Goal: Task Accomplishment & Management: Complete application form

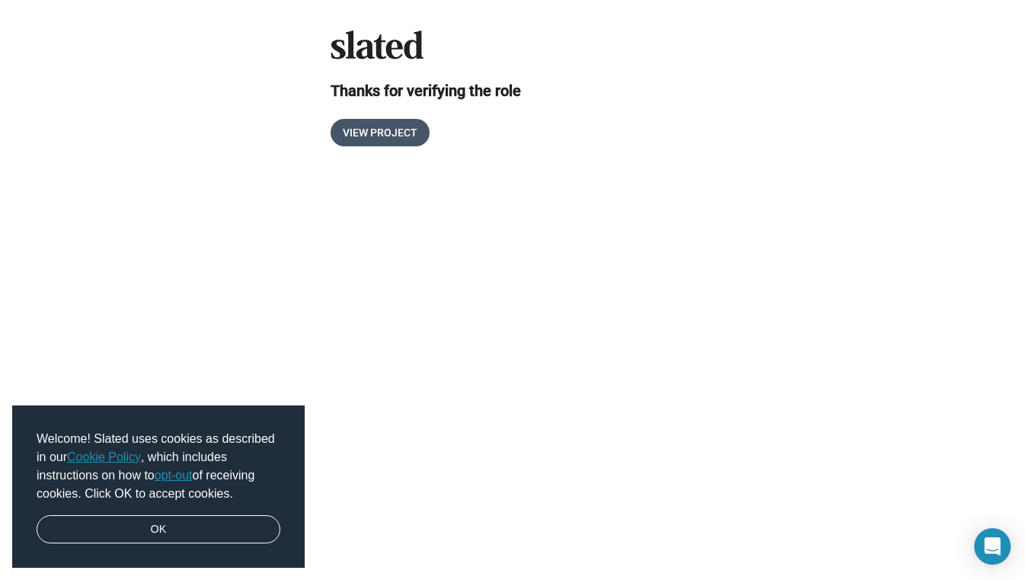
click at [399, 130] on span "View Project" at bounding box center [380, 132] width 75 height 27
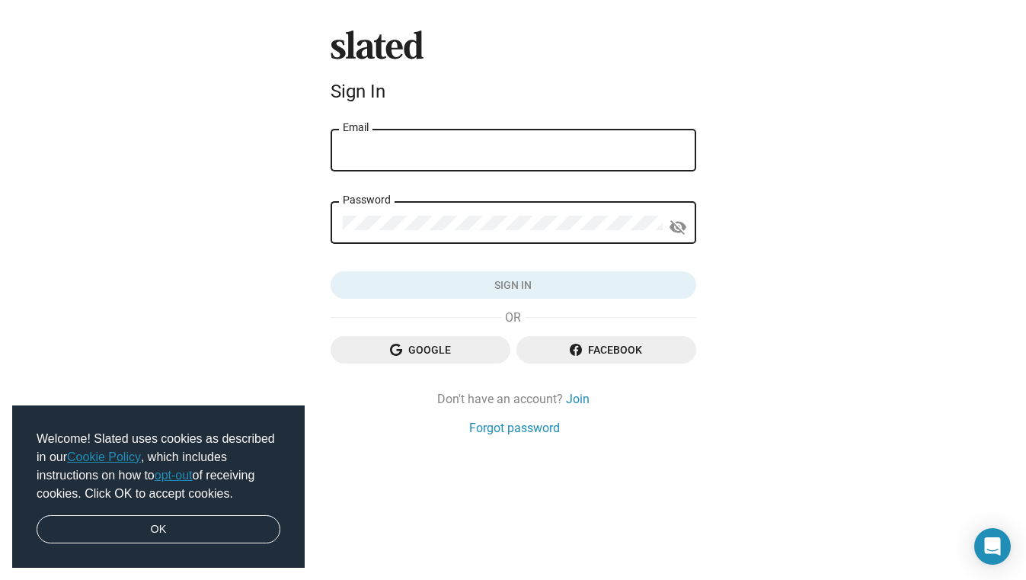
click at [398, 149] on input "Email" at bounding box center [513, 151] width 341 height 14
type input "jamestumminia@yahoo.com"
click at [515, 432] on link "Forgot password" at bounding box center [514, 428] width 91 height 16
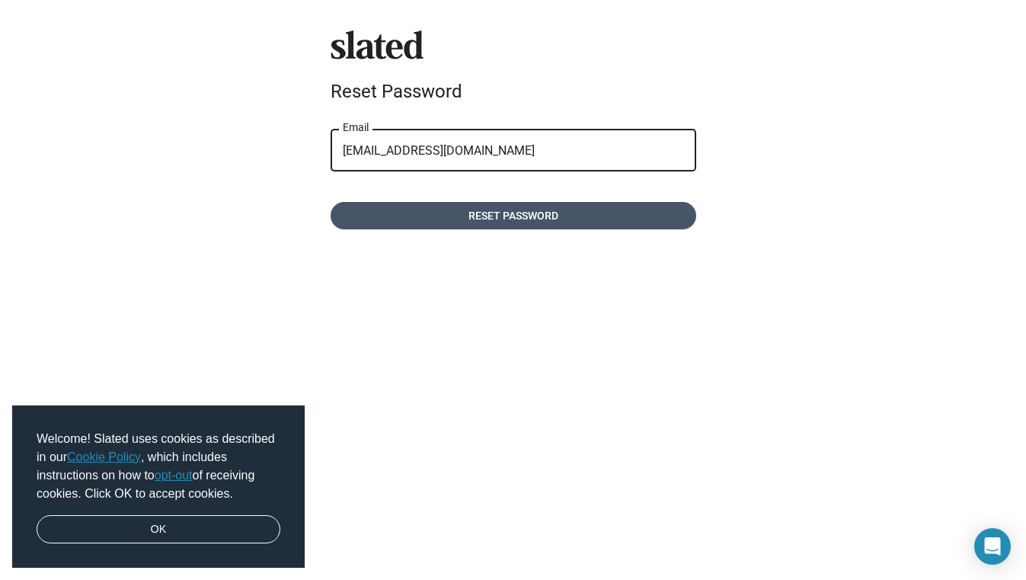
click at [510, 221] on span "Reset password" at bounding box center [513, 215] width 341 height 27
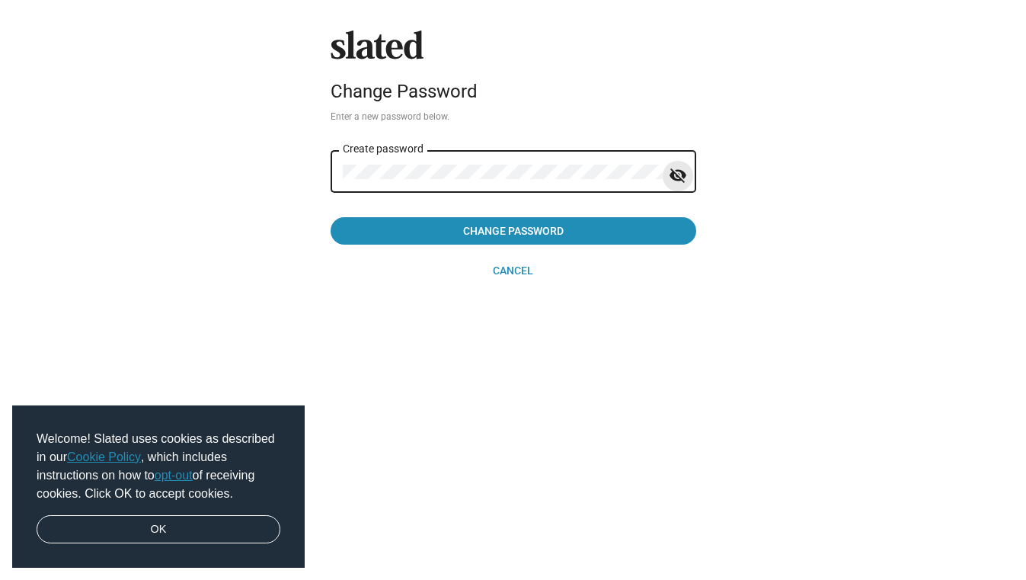
click at [684, 172] on mat-icon "visibility_off" at bounding box center [678, 176] width 18 height 24
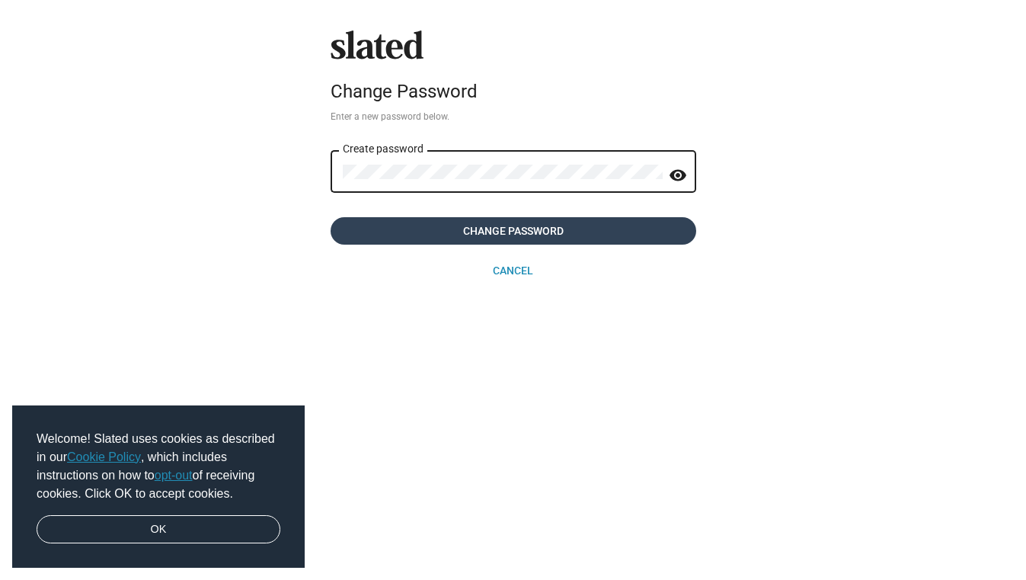
click at [629, 232] on span "Change Password" at bounding box center [513, 230] width 341 height 27
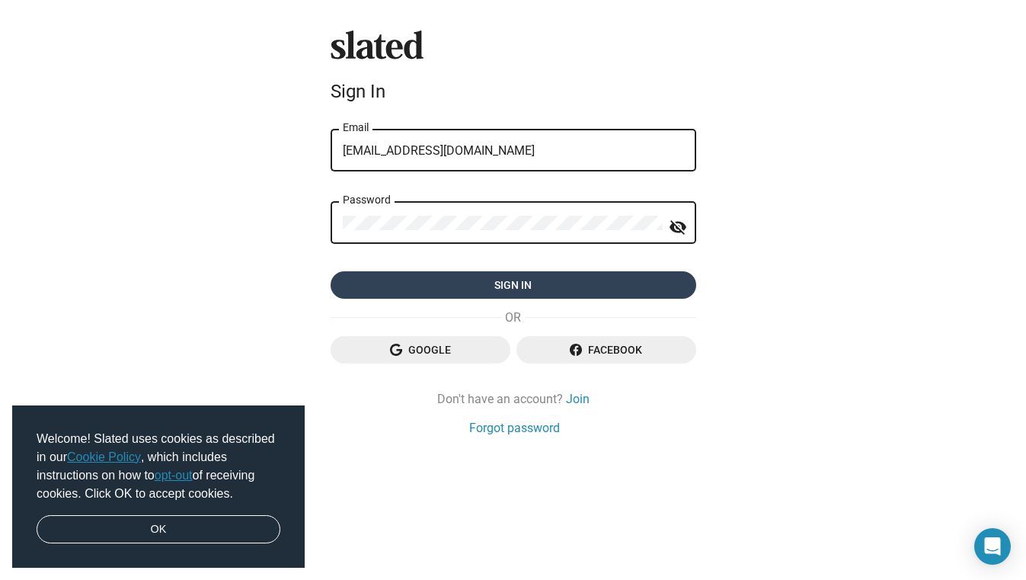
click at [506, 288] on span "Sign in" at bounding box center [513, 284] width 341 height 27
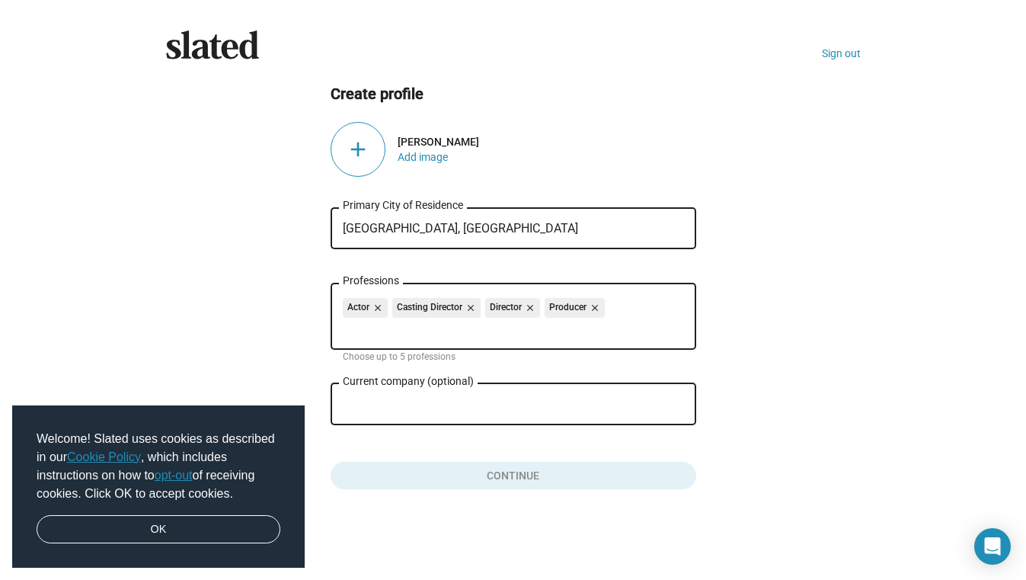
click at [468, 225] on input "[GEOGRAPHIC_DATA], [GEOGRAPHIC_DATA]" at bounding box center [513, 229] width 341 height 14
drag, startPoint x: 418, startPoint y: 230, endPoint x: 309, endPoint y: 217, distance: 110.5
click at [343, 222] on input "London, United Kingdom" at bounding box center [513, 229] width 341 height 14
type input "L"
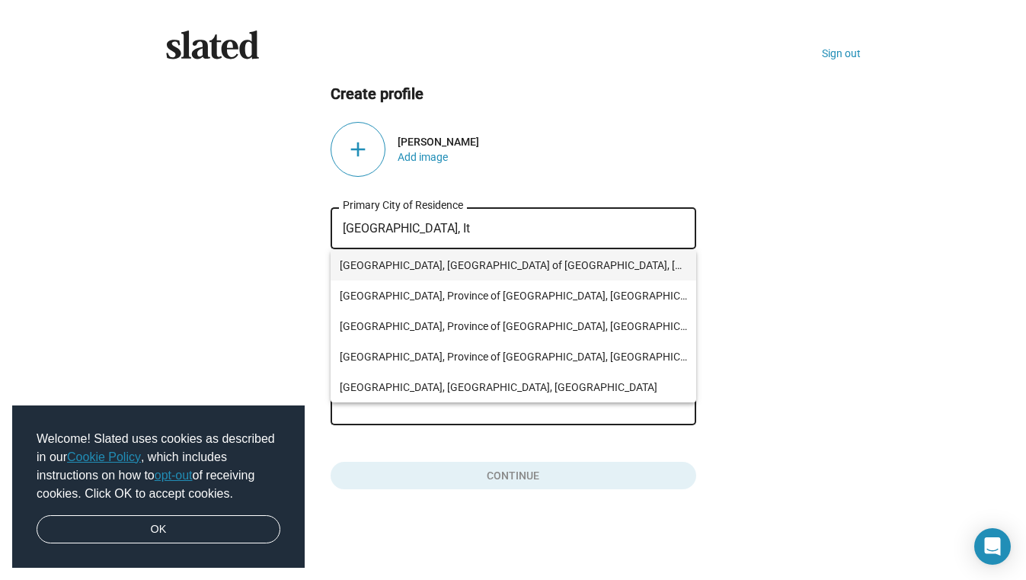
click at [377, 259] on span "Milan, Metropolitan City of Milan, Italy" at bounding box center [513, 265] width 347 height 30
type input "Milan, Metropolitan City of Milan, Italy"
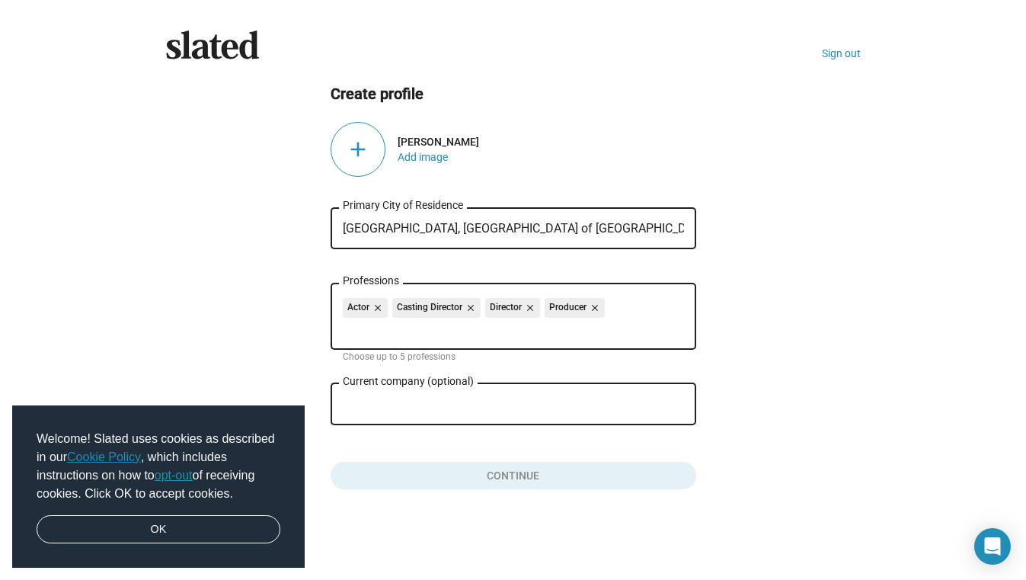
click at [411, 407] on input "Current company (optional)" at bounding box center [503, 405] width 320 height 14
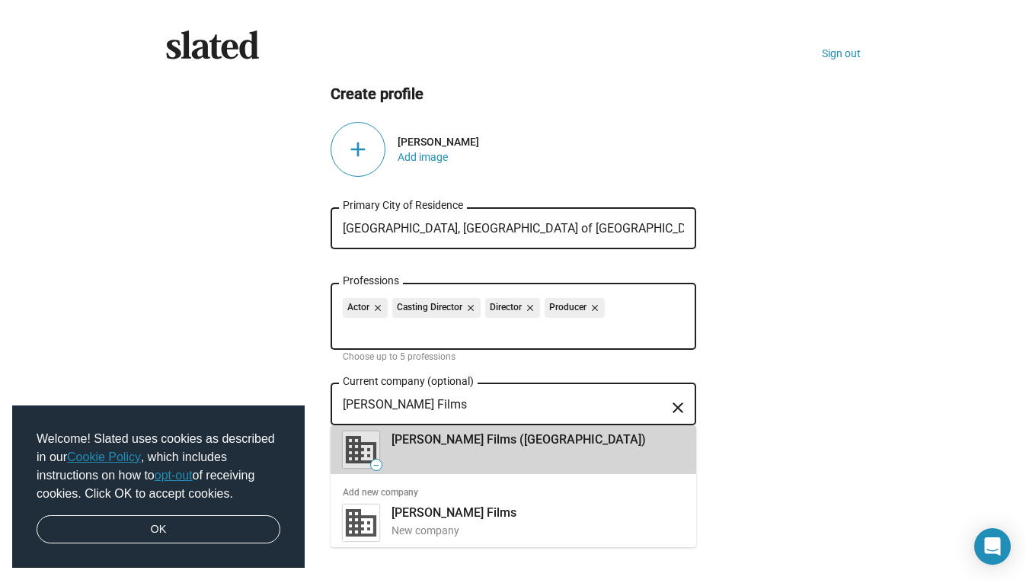
click at [449, 456] on div "— Italus Films (us)" at bounding box center [512, 449] width 344 height 49
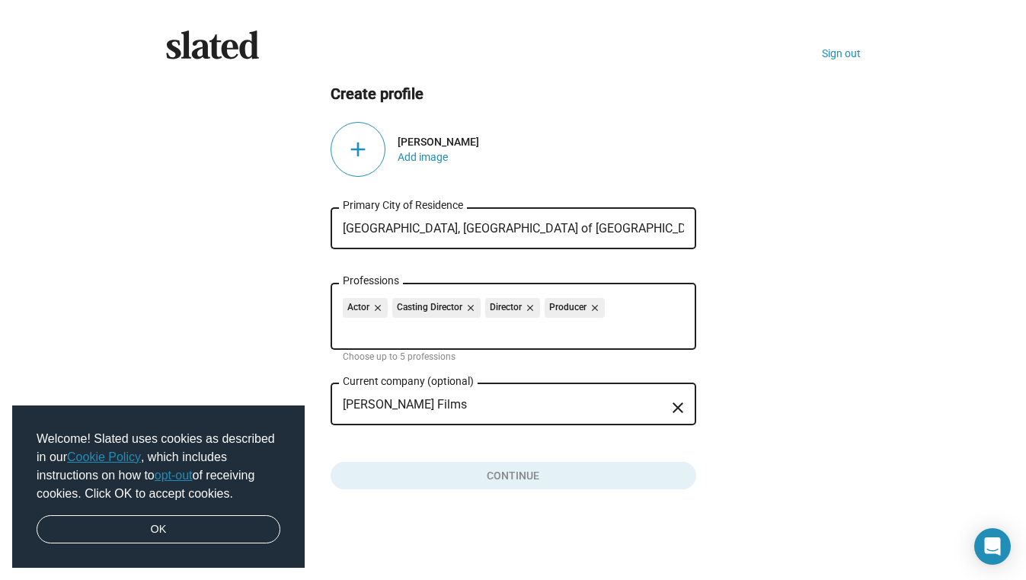
type input "Italus Films (us)"
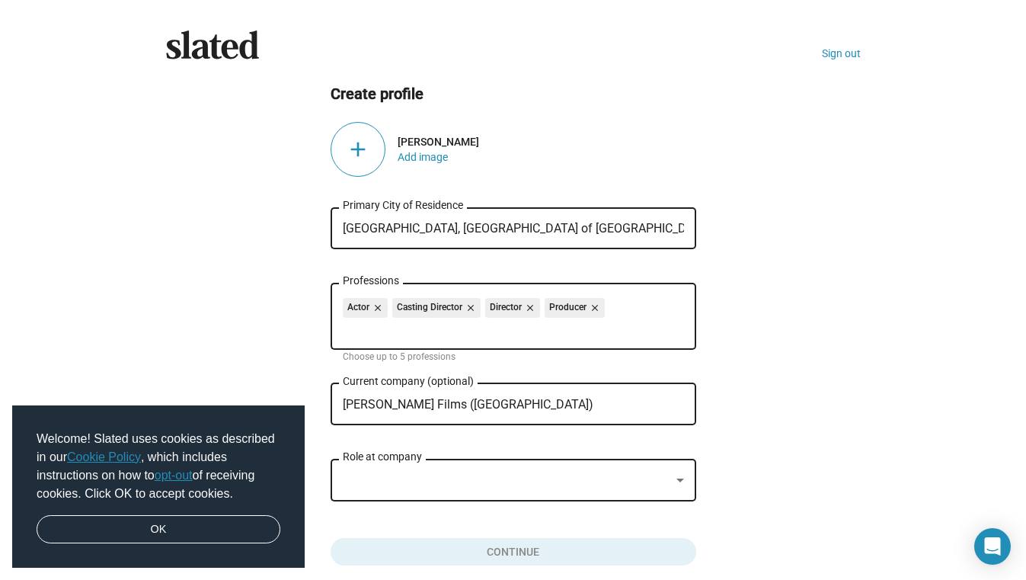
scroll to position [70, 0]
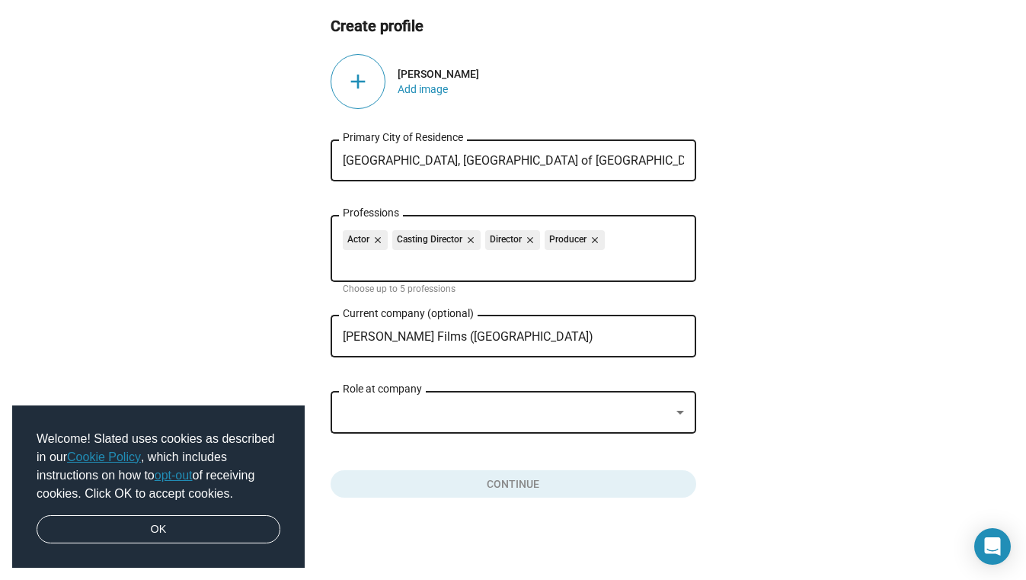
click at [507, 408] on div at bounding box center [507, 413] width 328 height 16
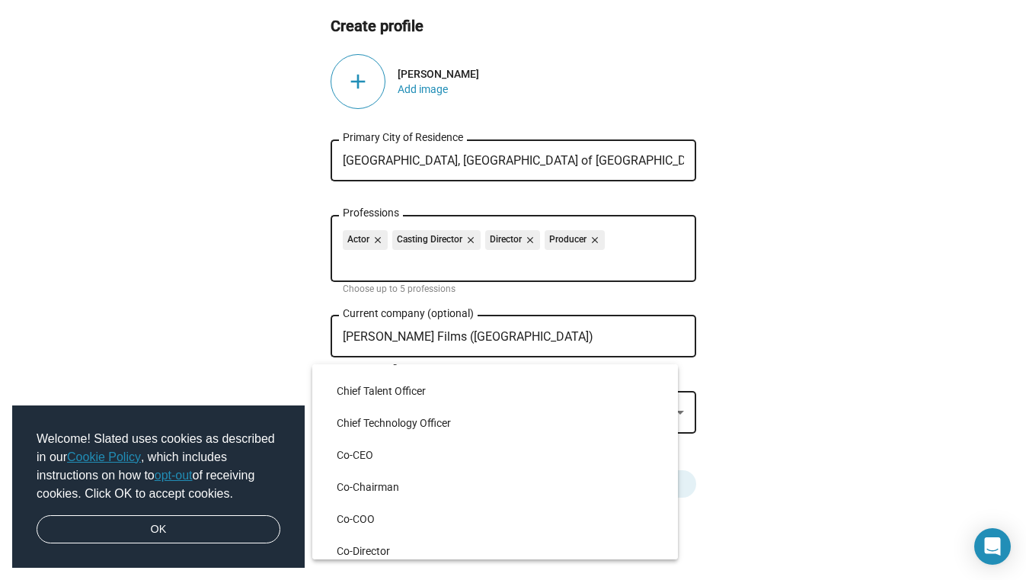
scroll to position [1764, 0]
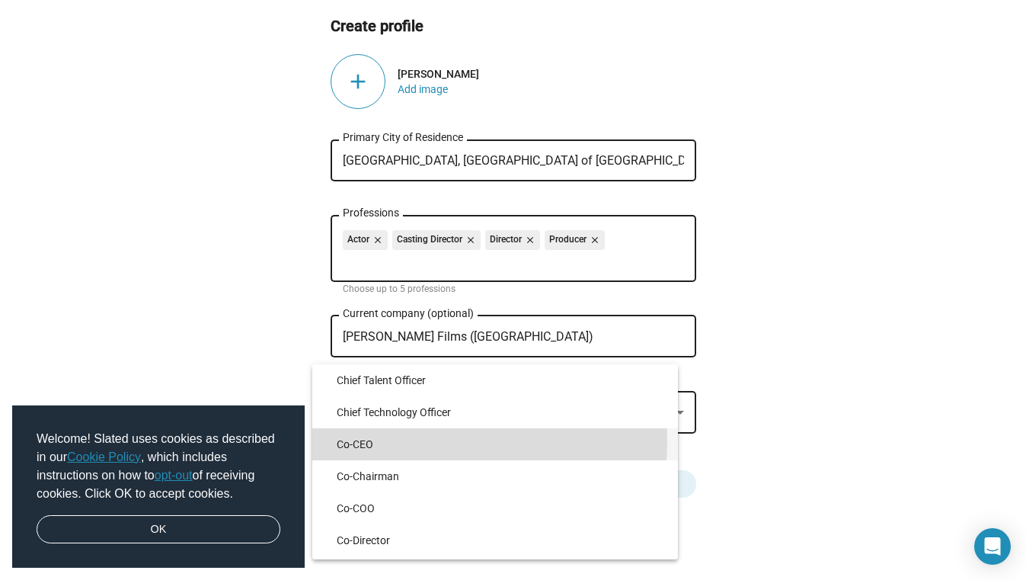
click at [426, 441] on span "Co-CEO" at bounding box center [501, 444] width 329 height 32
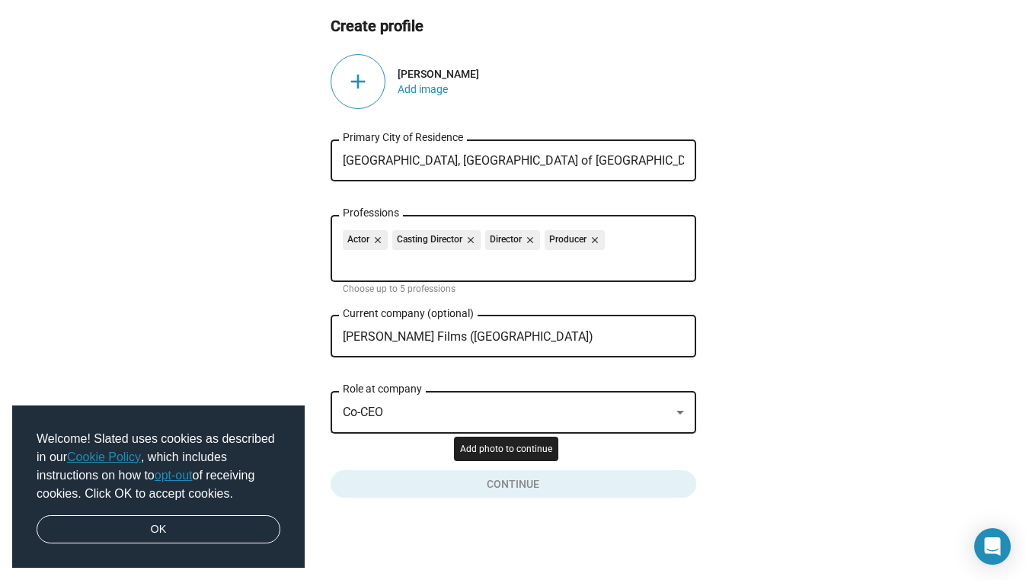
click at [469, 480] on button "Click here to validate form" at bounding box center [514, 481] width 366 height 34
click at [419, 97] on div "Image required" at bounding box center [429, 96] width 62 height 2
click at [409, 89] on button "Add image" at bounding box center [423, 89] width 50 height 12
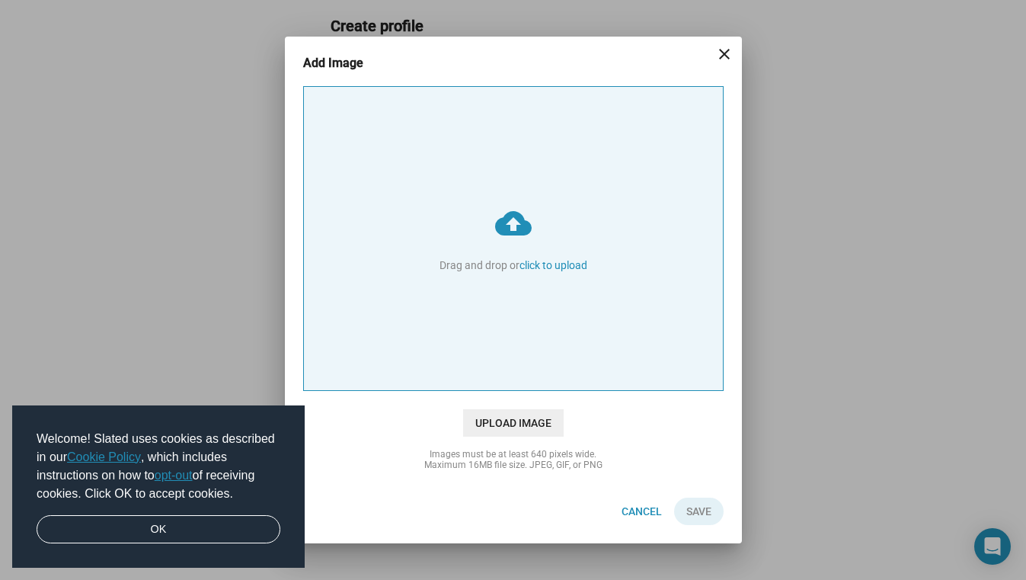
type input "C:\fakepath\James Tumminia.png"
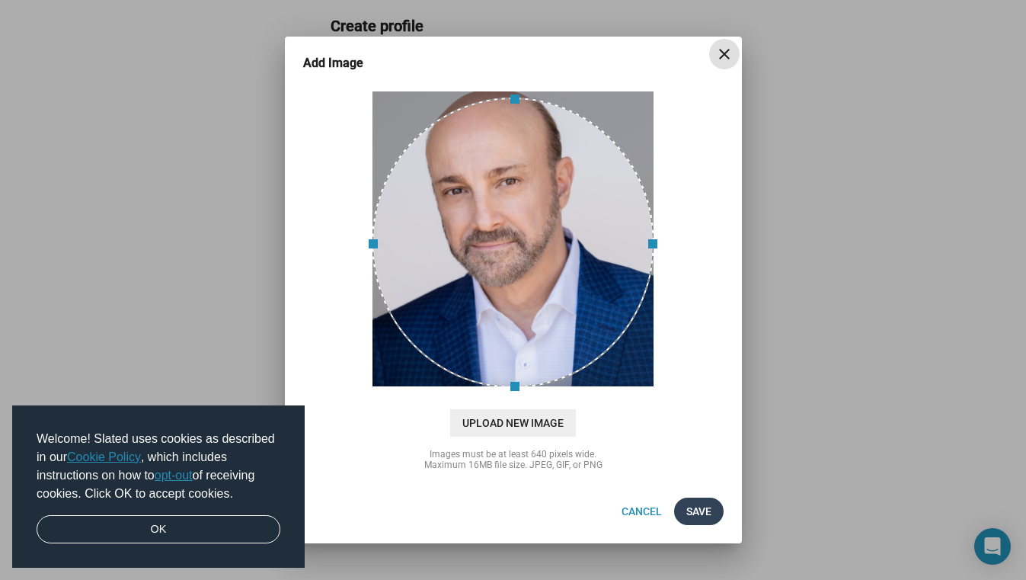
click at [696, 511] on span "Save" at bounding box center [699, 511] width 25 height 27
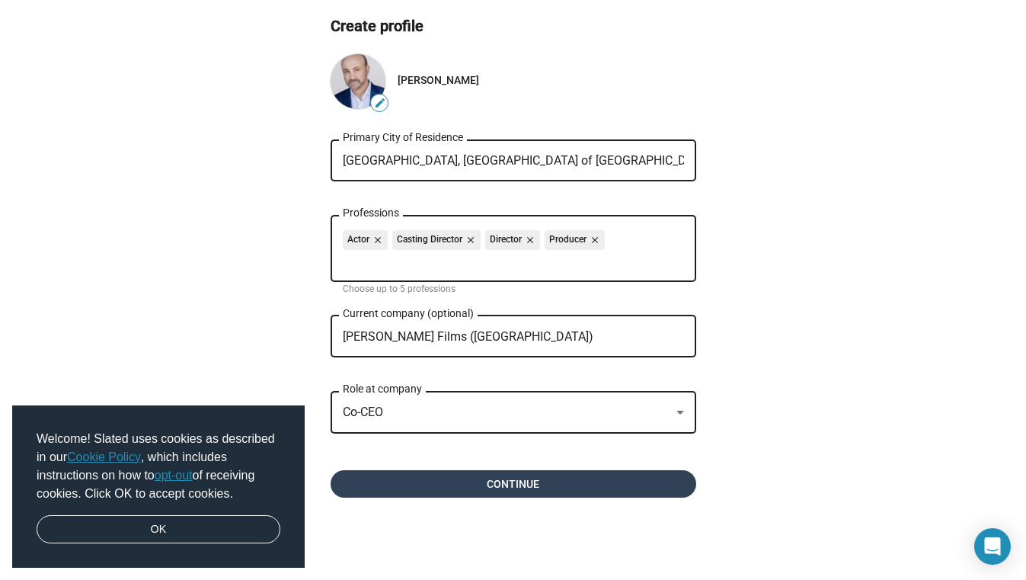
click at [472, 486] on span "Continue" at bounding box center [513, 483] width 341 height 27
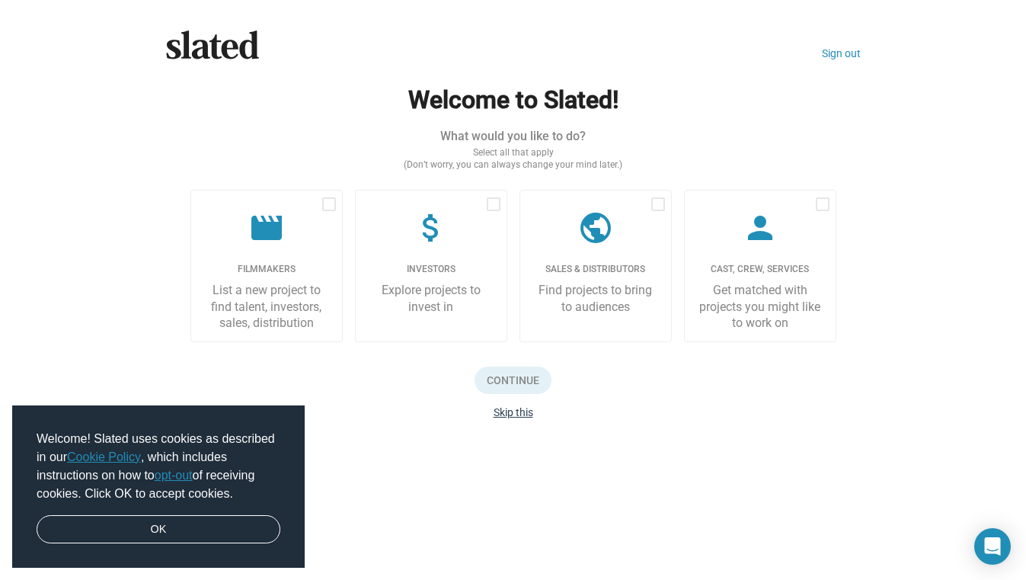
click at [511, 411] on button "Skip this" at bounding box center [514, 412] width 40 height 12
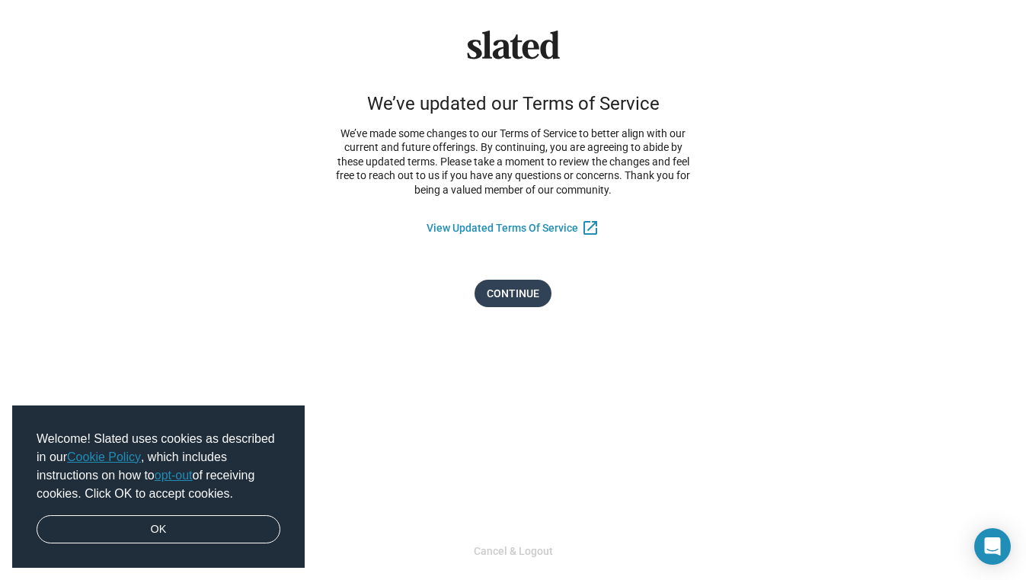
click at [507, 282] on span "Continue" at bounding box center [513, 293] width 53 height 27
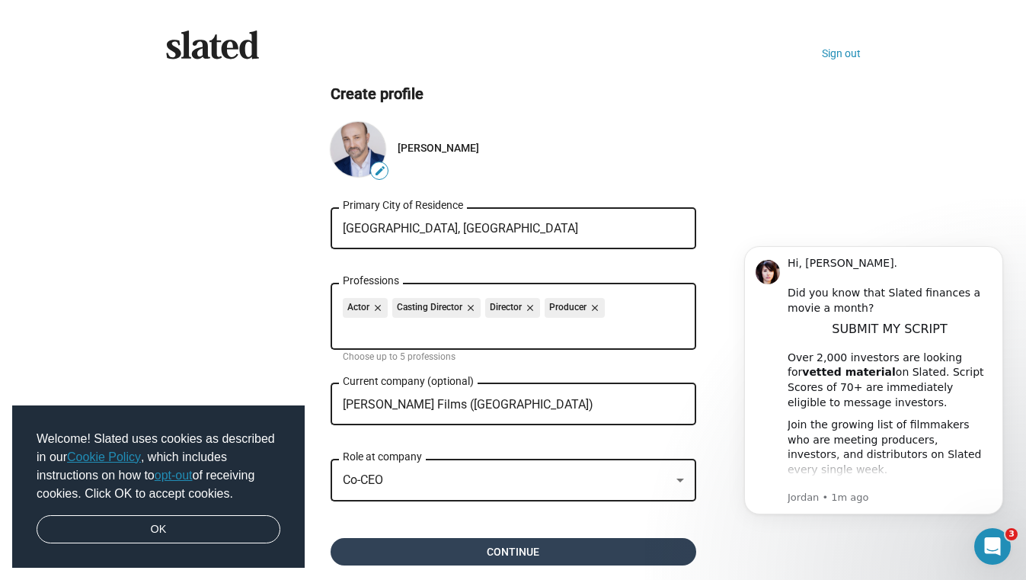
click at [523, 555] on span "Continue" at bounding box center [513, 551] width 341 height 27
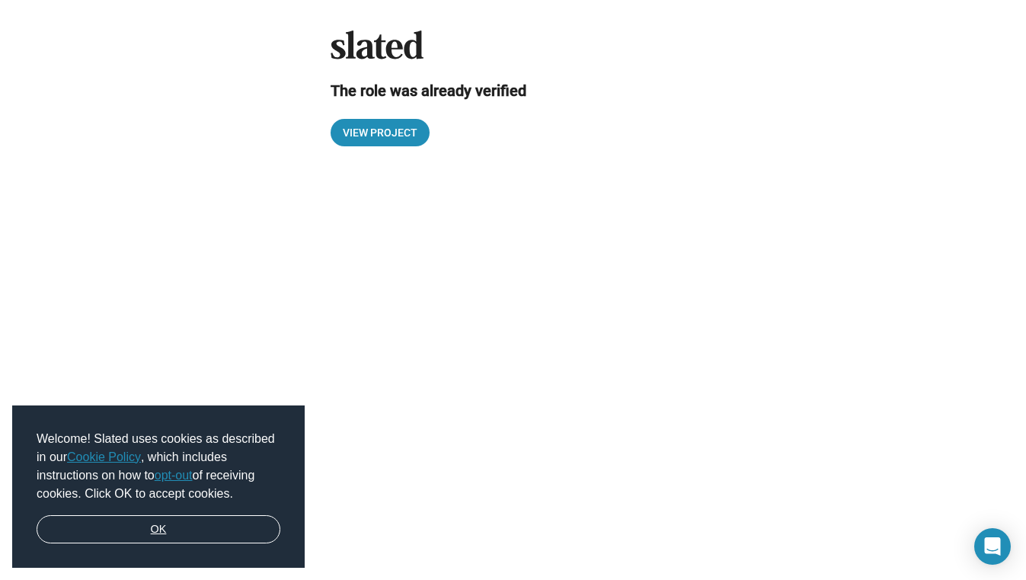
click at [148, 527] on link "OK" at bounding box center [159, 529] width 244 height 29
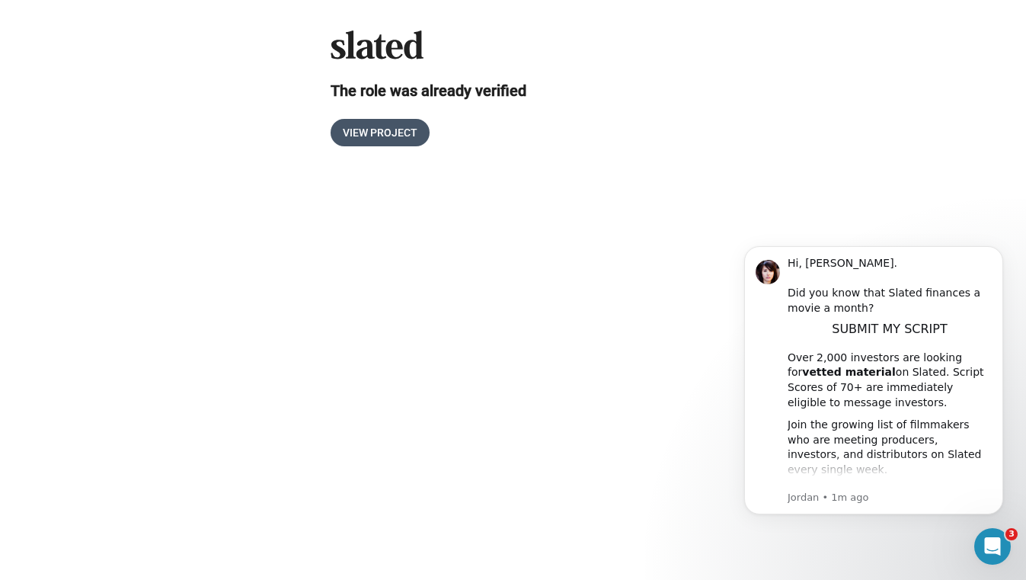
click at [380, 133] on span "View Project" at bounding box center [380, 132] width 75 height 27
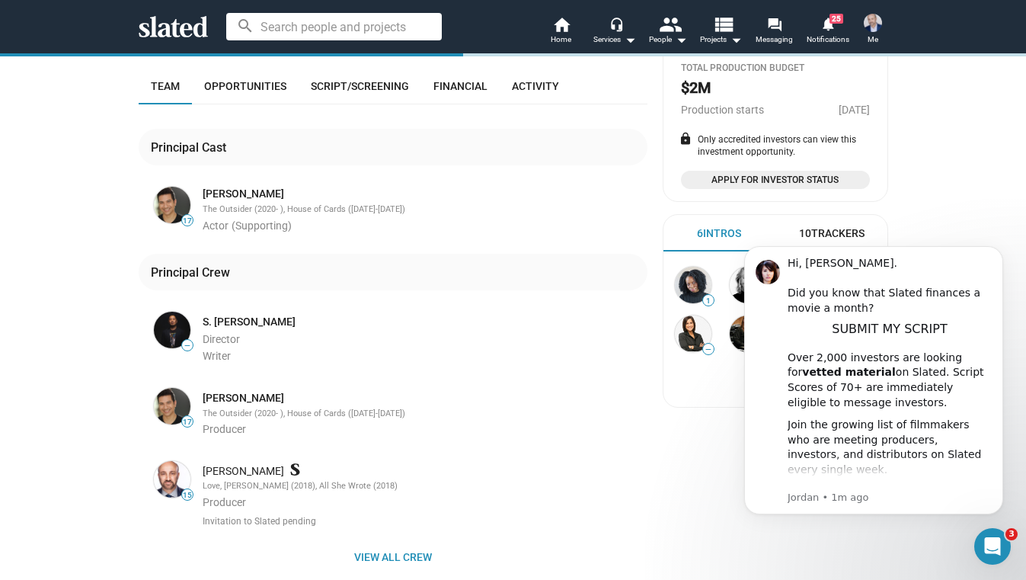
scroll to position [354, 0]
